Goal: Information Seeking & Learning: Check status

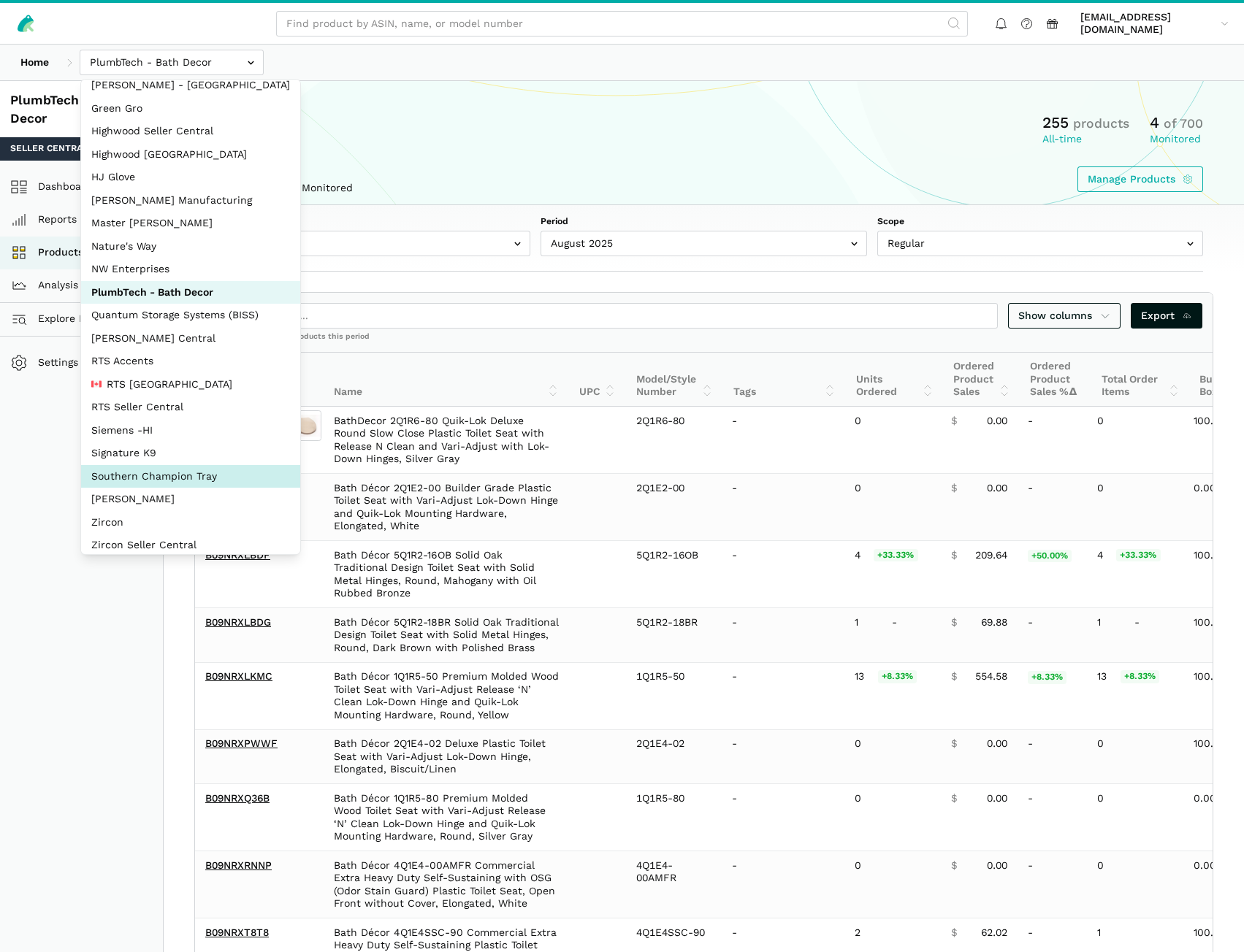
scroll to position [65, 0]
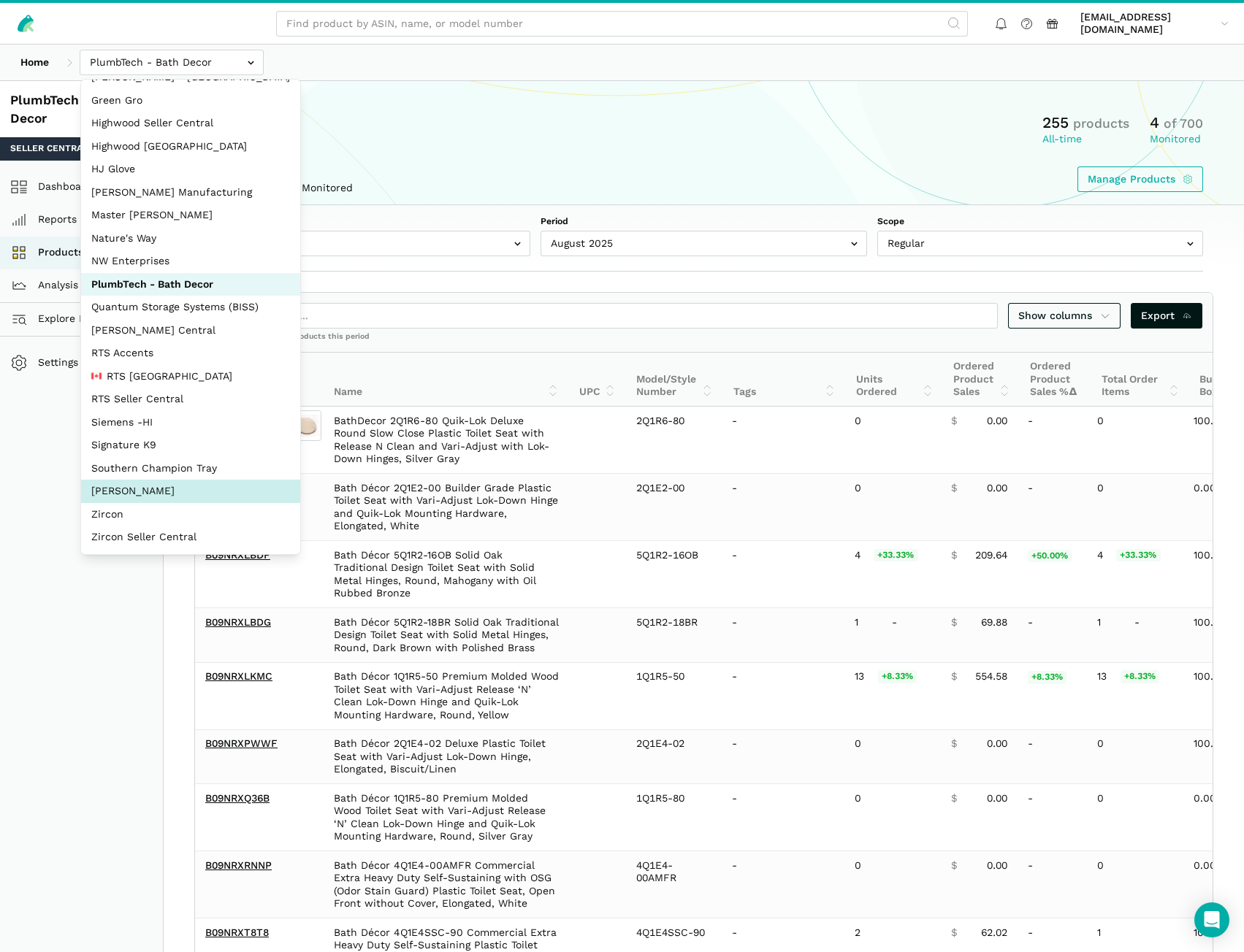
select select "5moWWUoXWPPauPLKpEqKhGJ3"
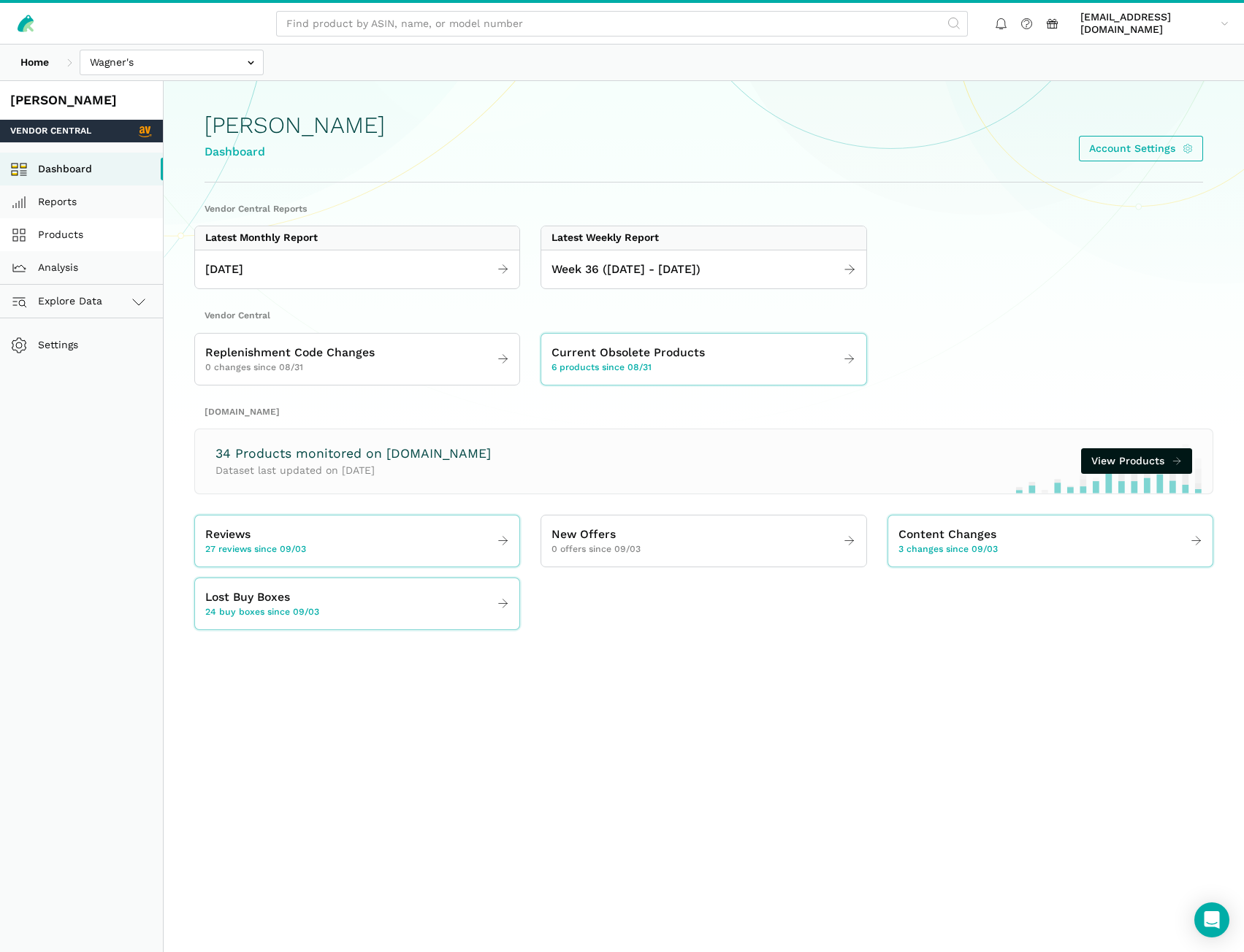
click at [72, 239] on link "Products" at bounding box center [81, 235] width 163 height 33
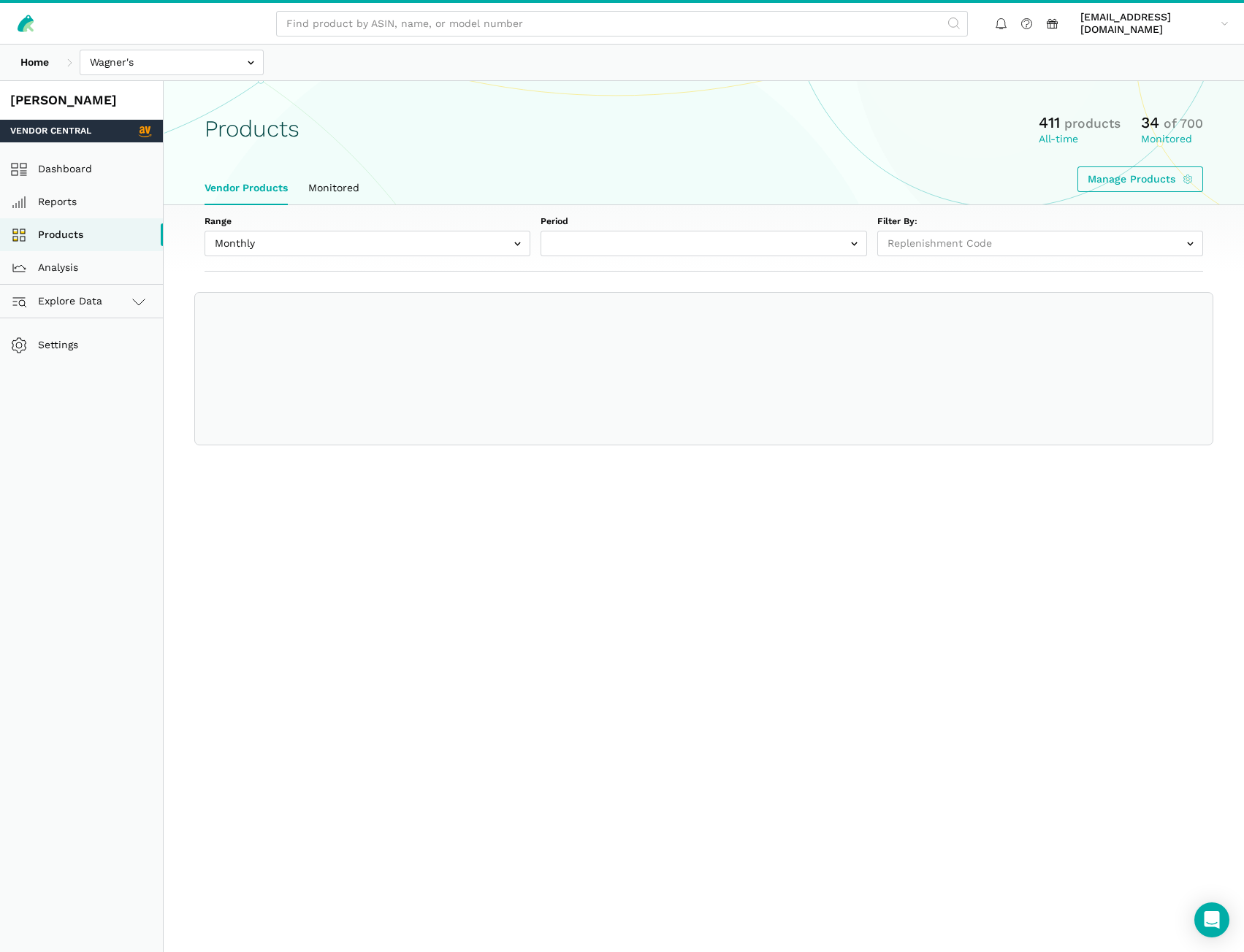
select select
select select "Monthly|[DATE]"
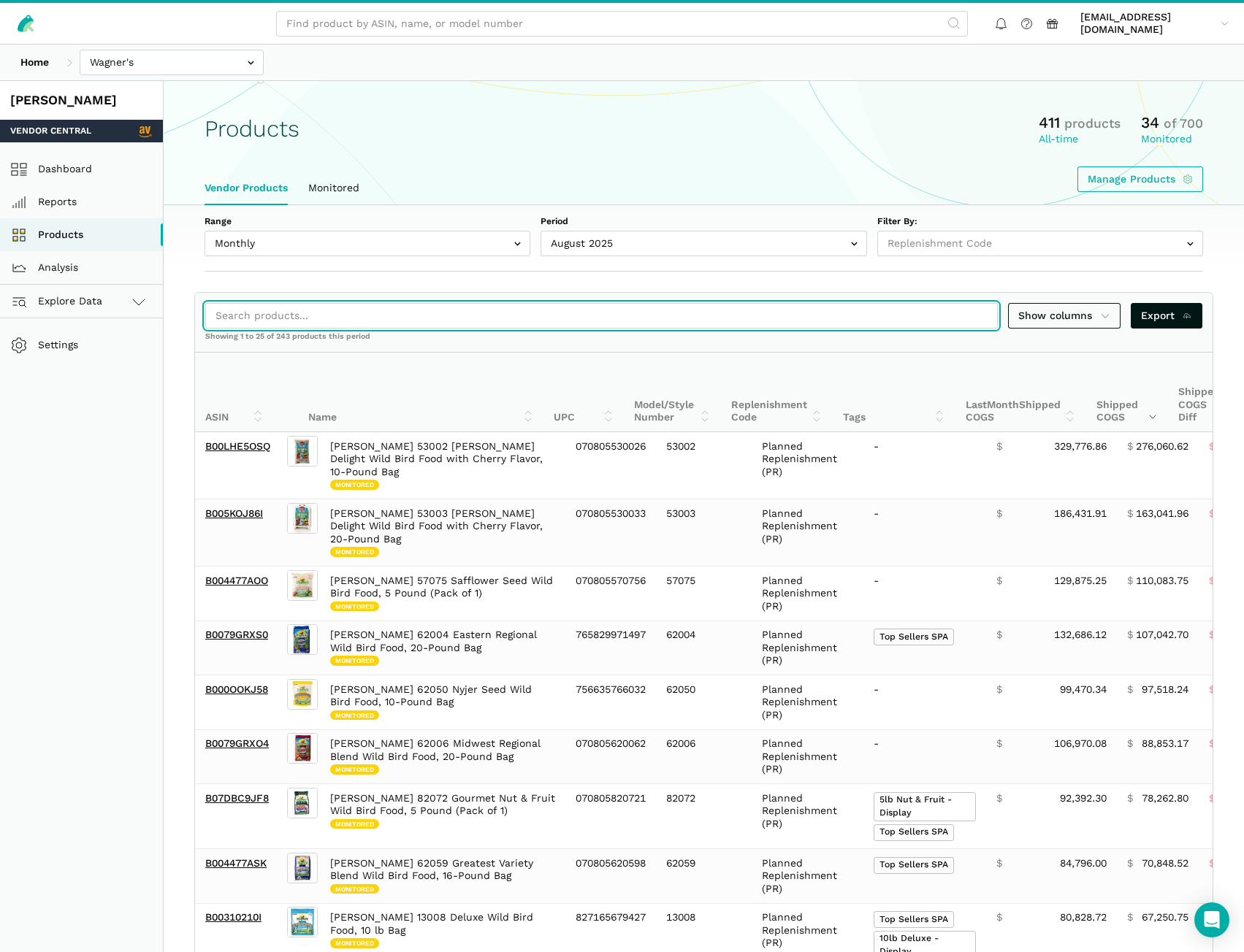
click at [267, 313] on input "search" at bounding box center [601, 316] width 793 height 25
paste input "B0079GRXQ2"
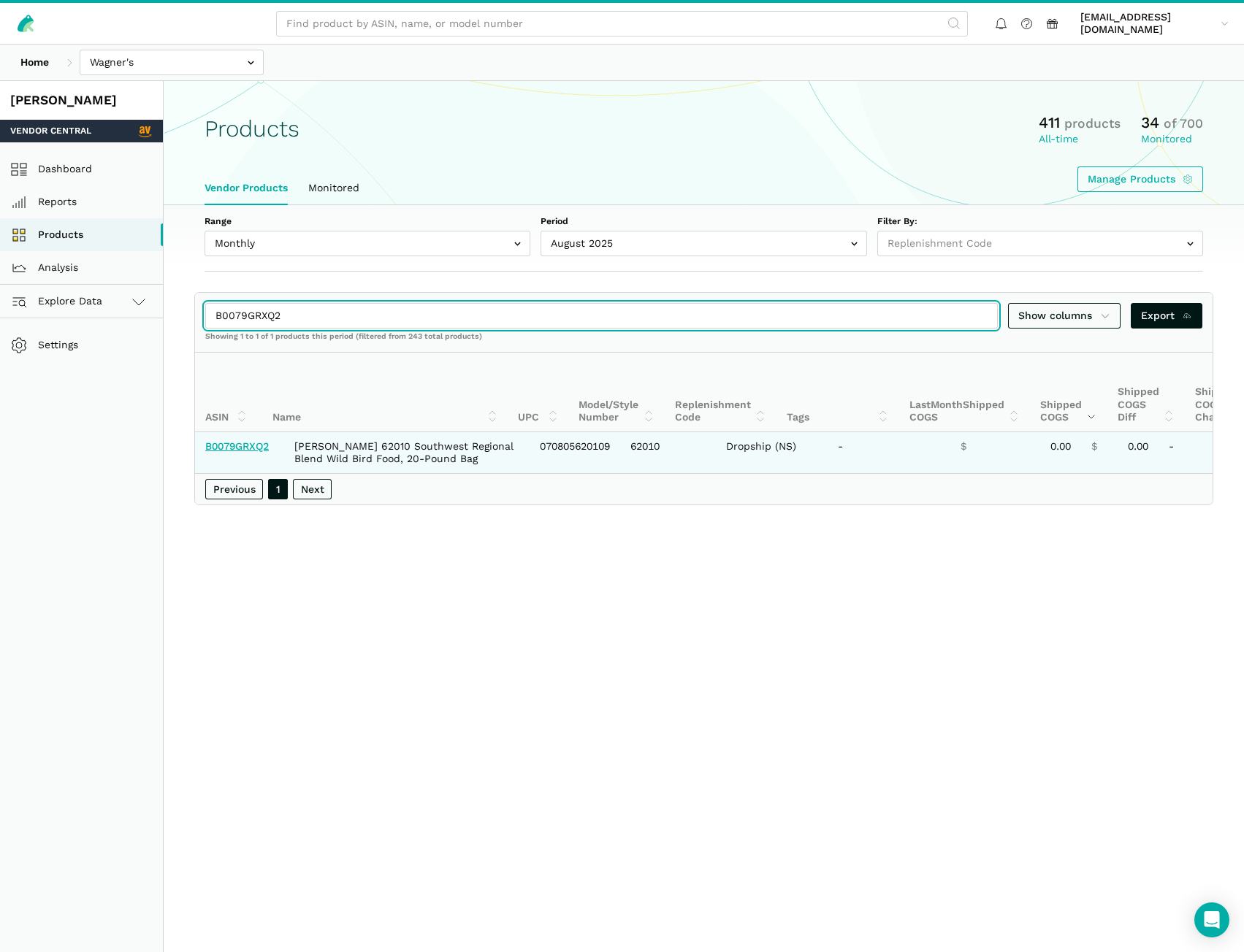
type input "B0079GRXQ2"
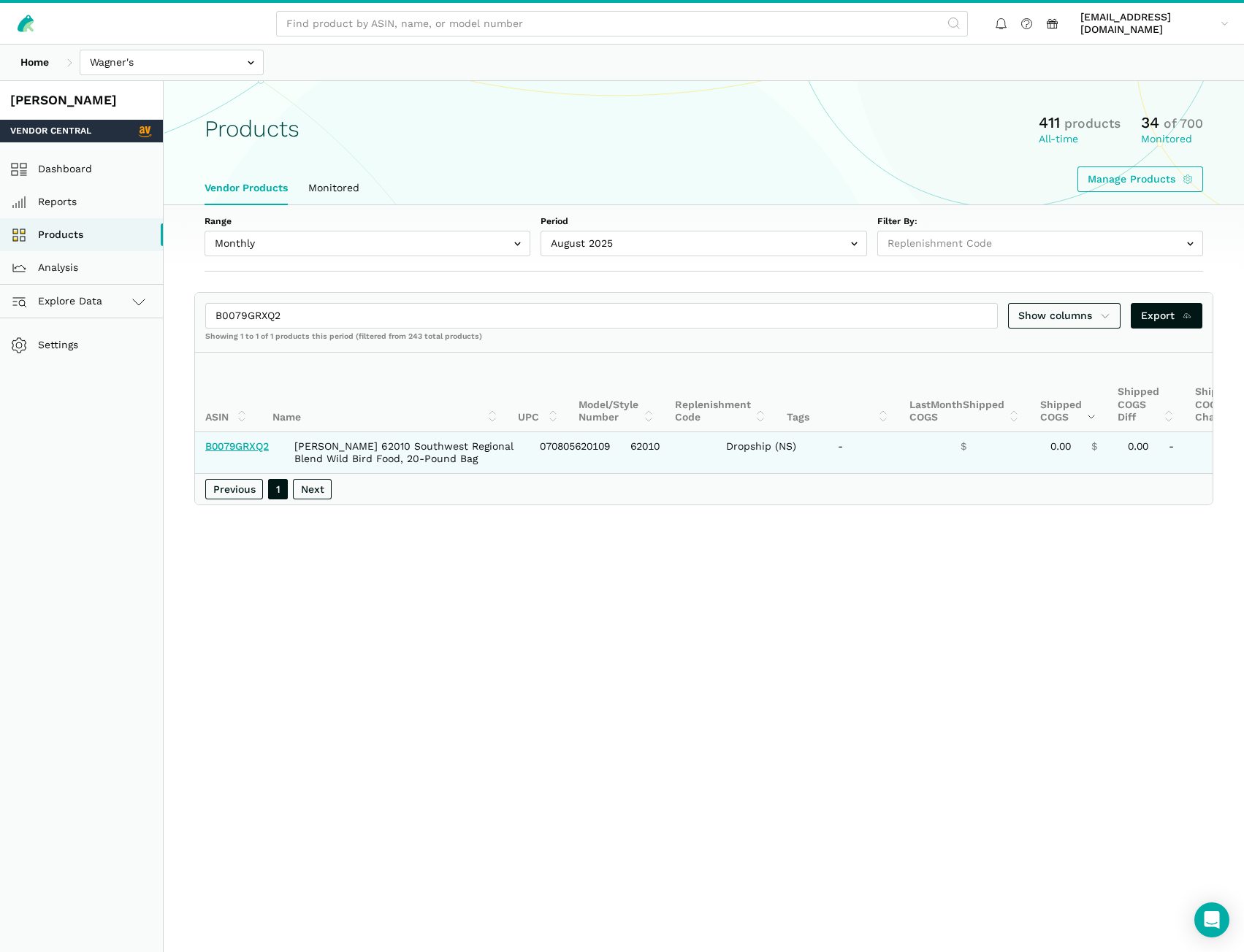
click at [228, 444] on link "B0079GRXQ2" at bounding box center [237, 446] width 63 height 12
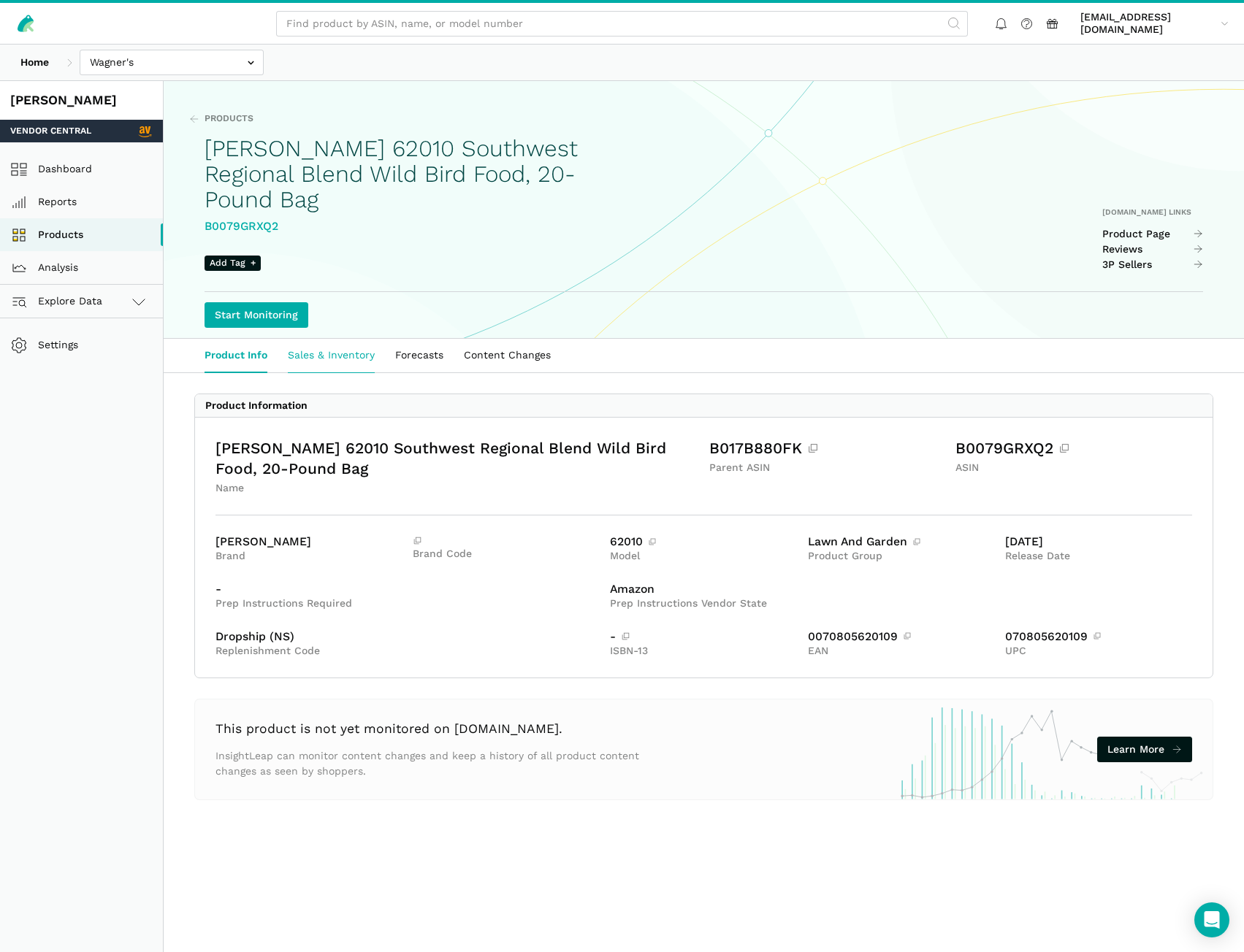
click at [323, 339] on link "Sales & Inventory" at bounding box center [331, 356] width 107 height 34
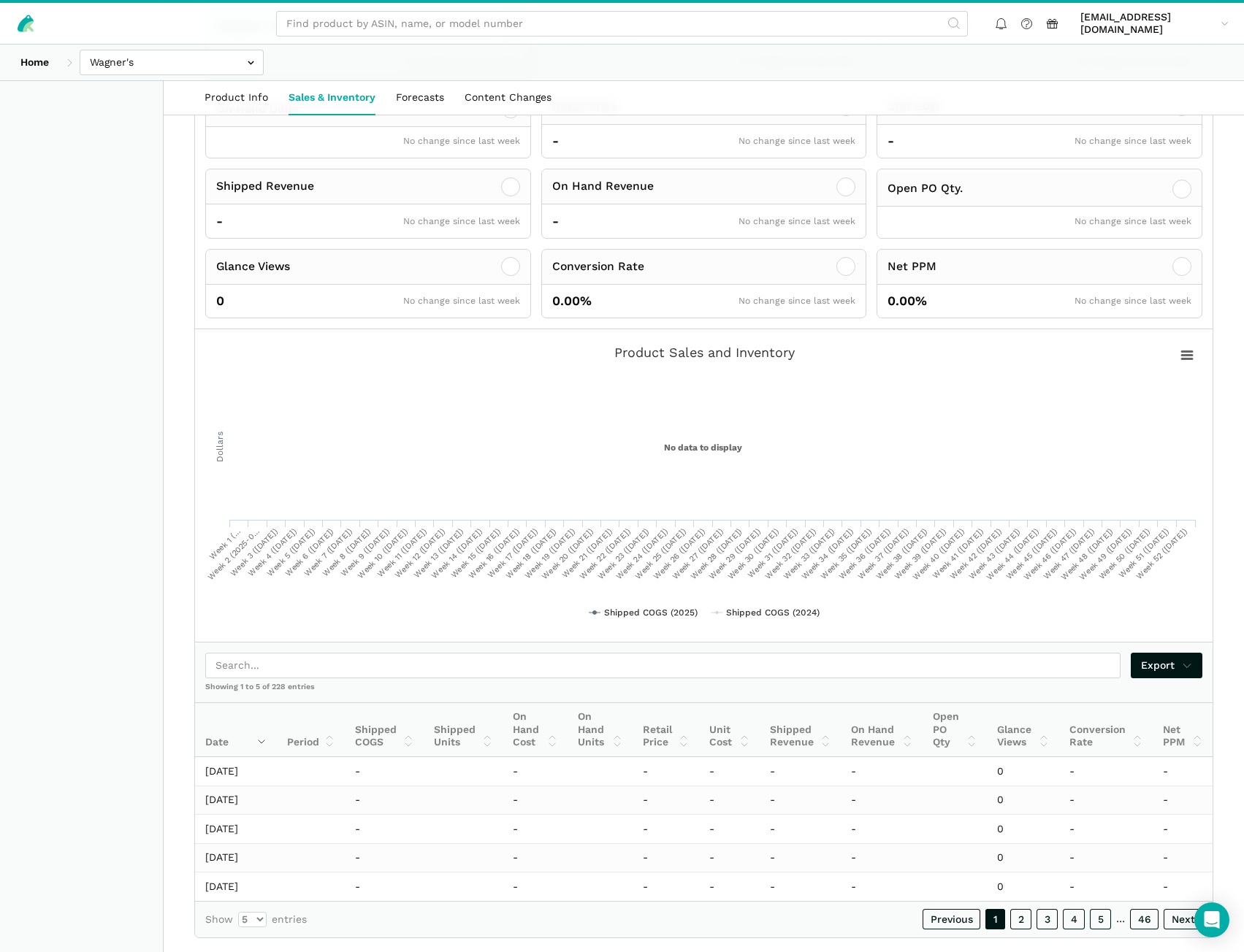
scroll to position [420, 0]
click at [1102, 907] on link "5" at bounding box center [1100, 917] width 21 height 21
click at [1104, 907] on link "6" at bounding box center [1100, 917] width 22 height 21
click at [1104, 907] on link "7" at bounding box center [1100, 917] width 21 height 21
click at [1104, 907] on link "8" at bounding box center [1100, 917] width 22 height 21
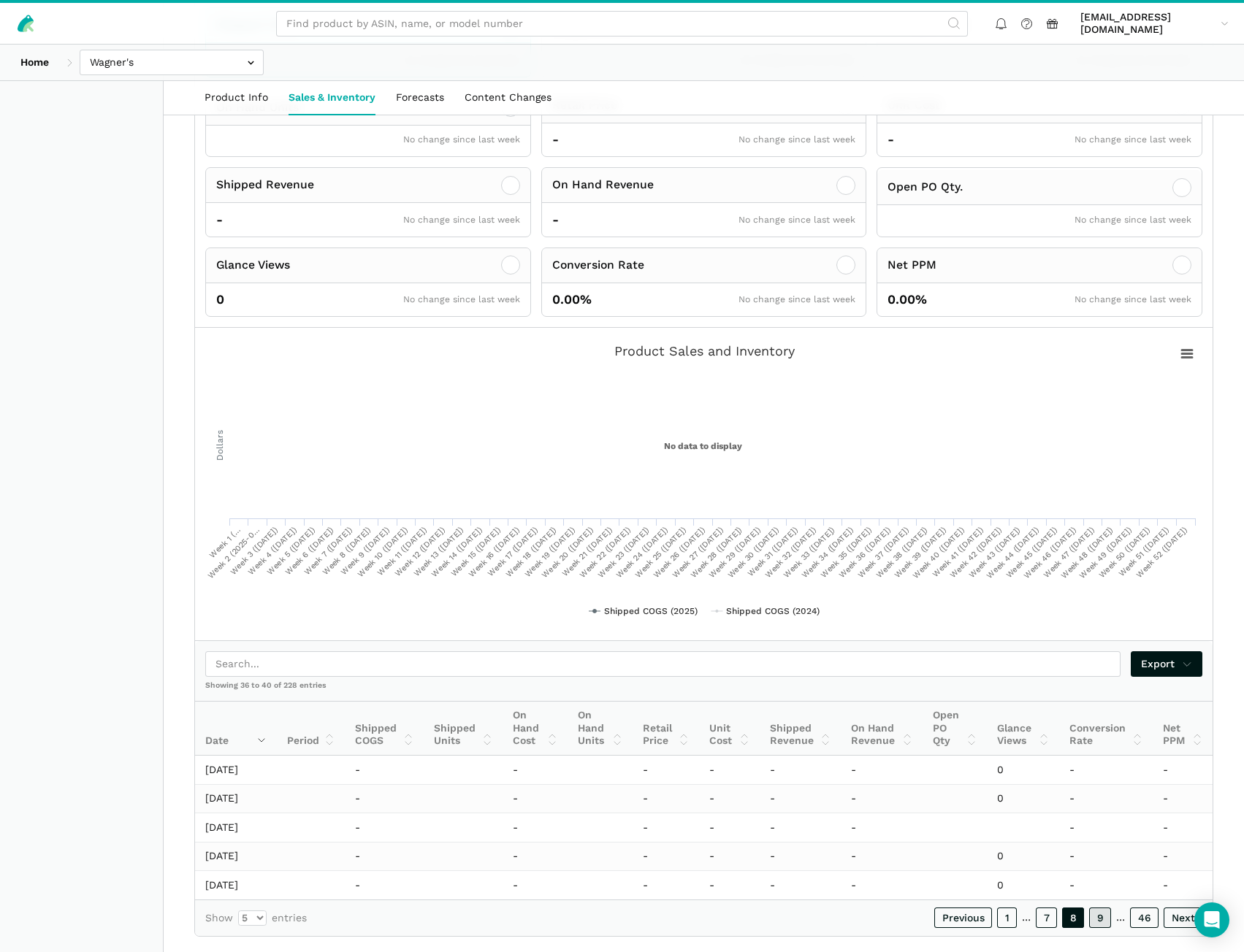
click at [1104, 907] on link "9" at bounding box center [1100, 917] width 22 height 21
click at [1104, 907] on link "10" at bounding box center [1098, 917] width 26 height 21
click at [1104, 907] on link "12" at bounding box center [1097, 917] width 25 height 21
click at [1104, 907] on link "13" at bounding box center [1097, 917] width 25 height 21
click at [1104, 907] on link "14" at bounding box center [1098, 917] width 26 height 21
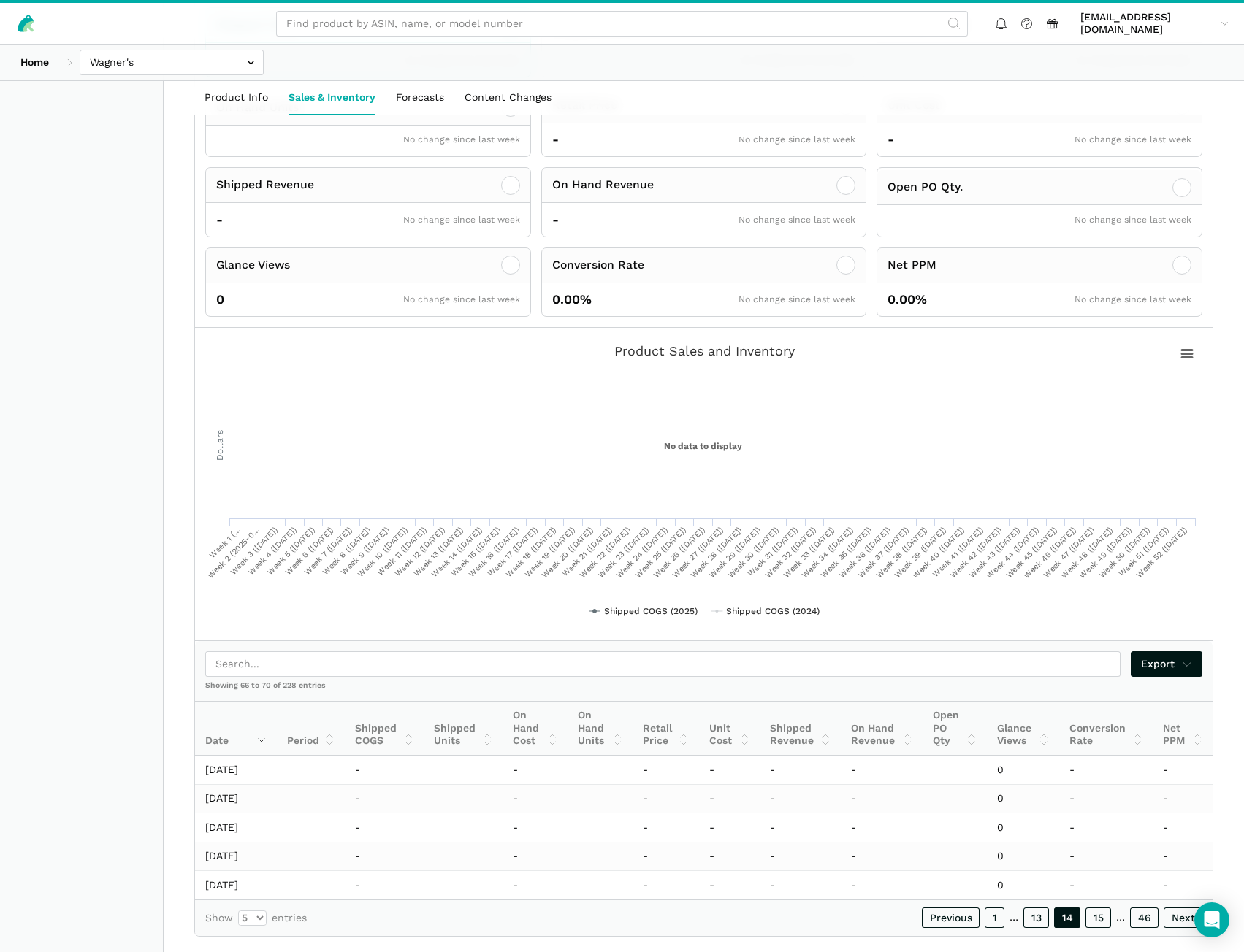
click at [1104, 907] on link "15" at bounding box center [1097, 917] width 25 height 21
click at [1104, 907] on link "17" at bounding box center [1097, 917] width 25 height 21
click at [1104, 907] on link "18" at bounding box center [1098, 917] width 26 height 21
click at [1104, 907] on link "19" at bounding box center [1098, 917] width 26 height 21
click at [1104, 907] on link "20" at bounding box center [1097, 917] width 28 height 21
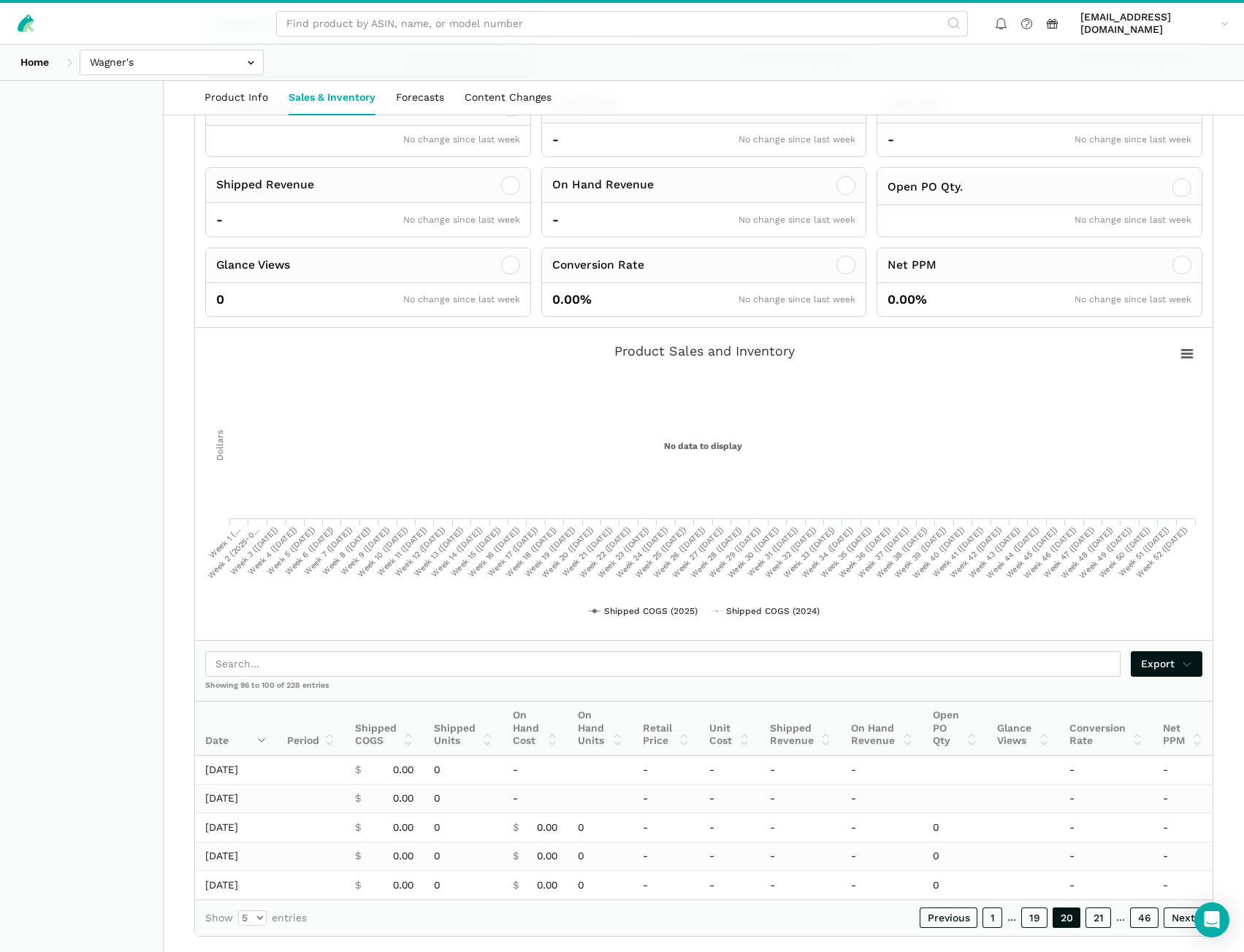
click at [1104, 907] on link "21" at bounding box center [1097, 917] width 25 height 21
click at [1104, 907] on link "22" at bounding box center [1097, 917] width 27 height 21
click at [1104, 907] on link "23" at bounding box center [1097, 917] width 27 height 21
click at [1104, 907] on link "24" at bounding box center [1097, 917] width 28 height 21
click at [1104, 907] on link "25" at bounding box center [1097, 917] width 27 height 21
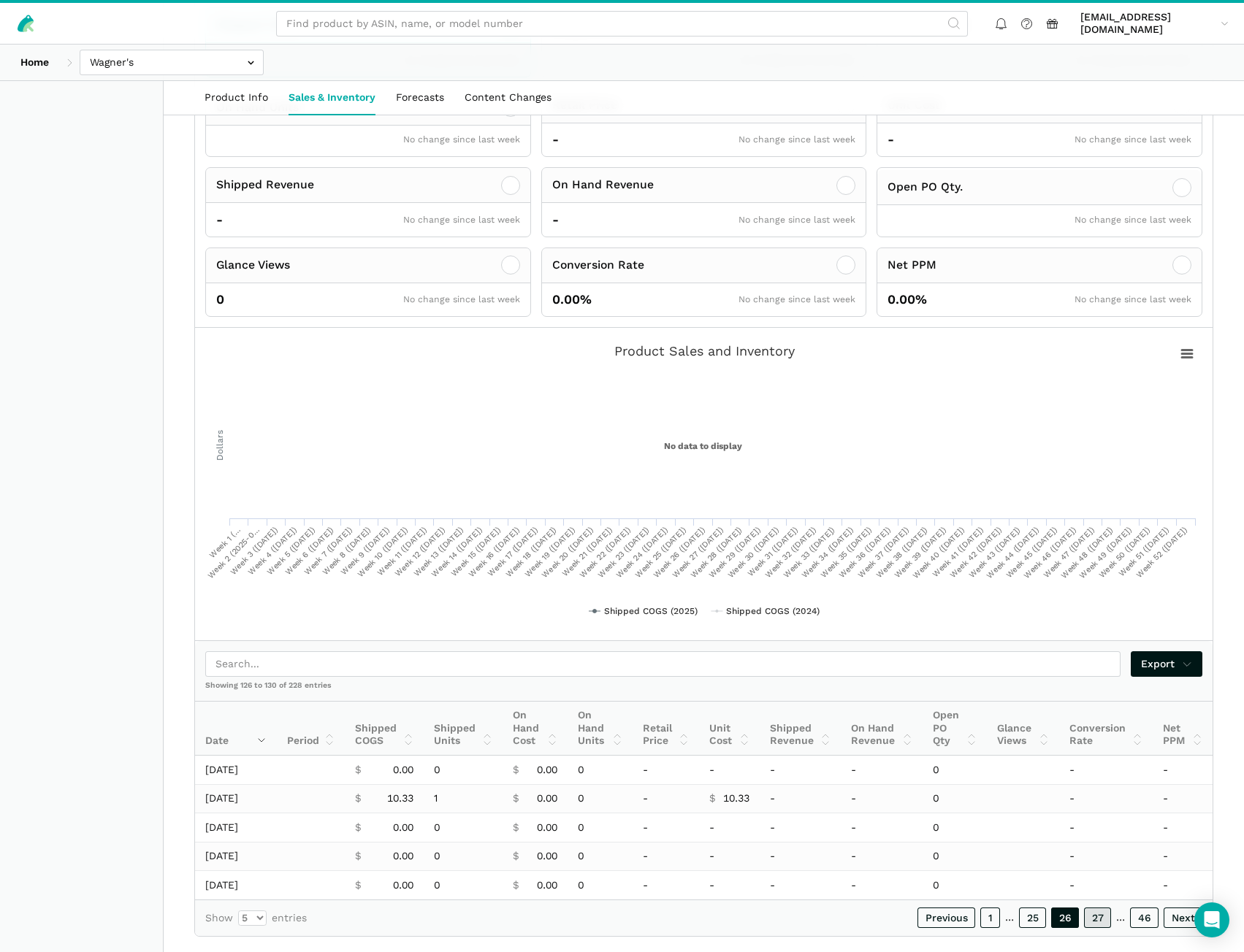
click at [1104, 907] on link "27" at bounding box center [1097, 917] width 27 height 21
click at [1031, 907] on link "26" at bounding box center [1032, 917] width 28 height 21
click at [1031, 907] on link "25" at bounding box center [1032, 917] width 27 height 21
